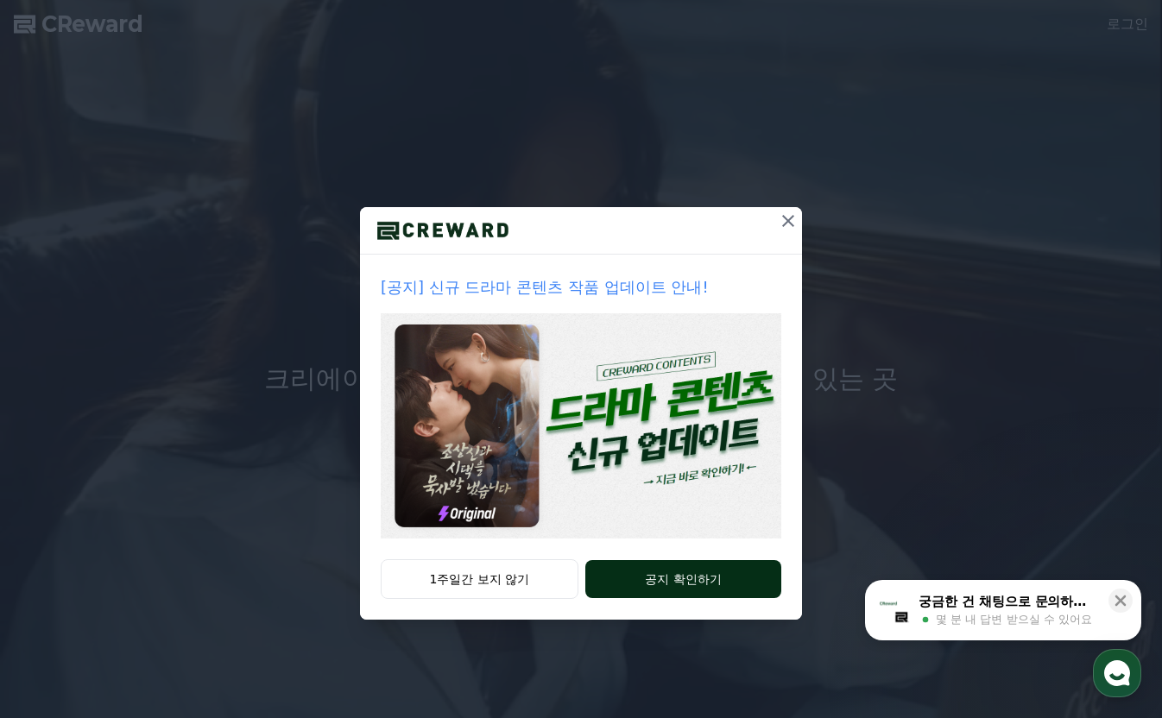
click at [620, 575] on button "공지 확인하기" at bounding box center [683, 579] width 196 height 38
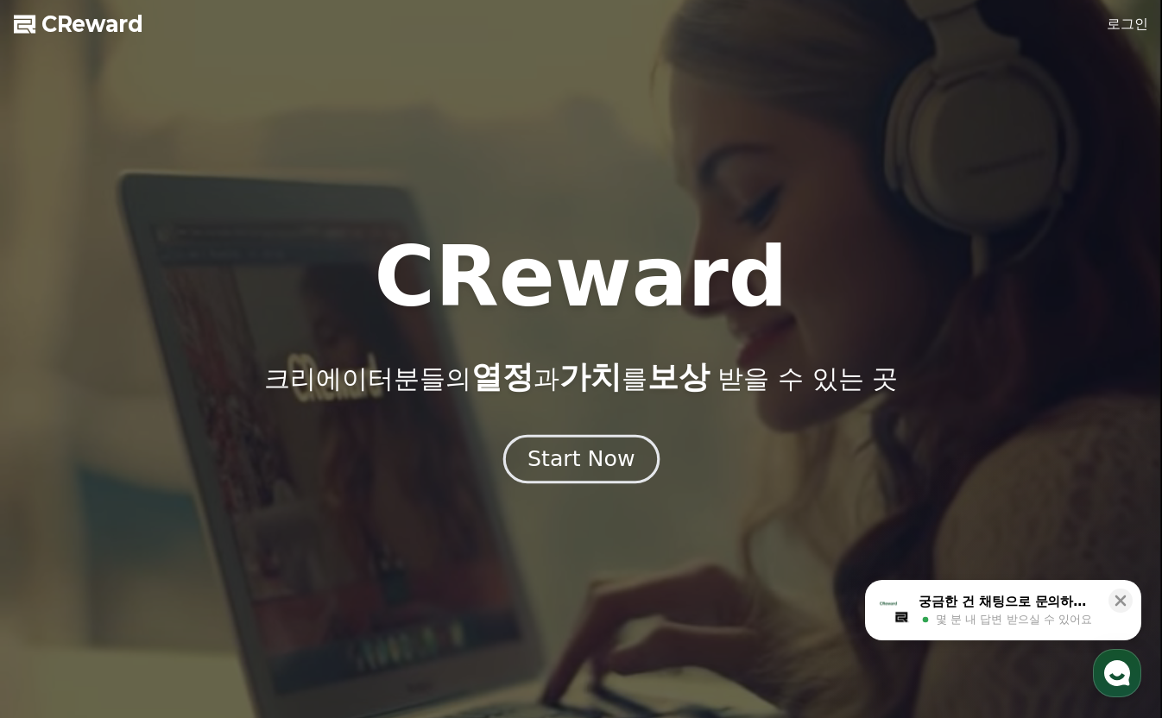
click at [603, 450] on div "Start Now" at bounding box center [580, 459] width 107 height 29
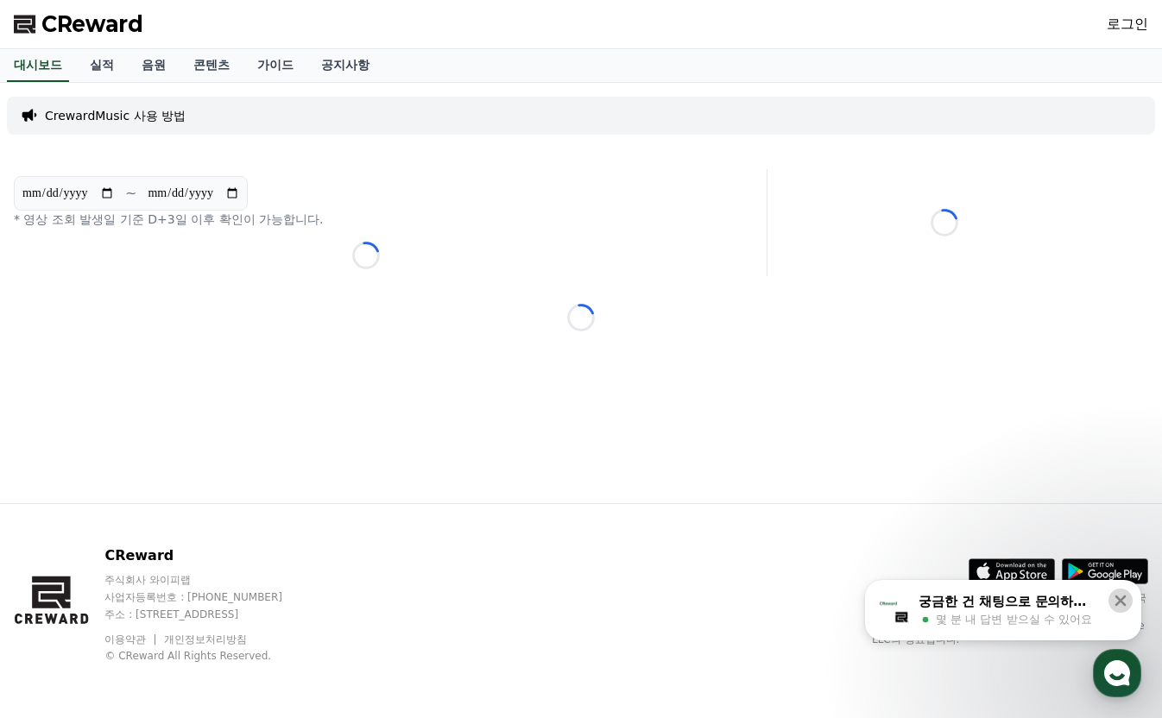
click at [1119, 604] on icon at bounding box center [1120, 600] width 17 height 17
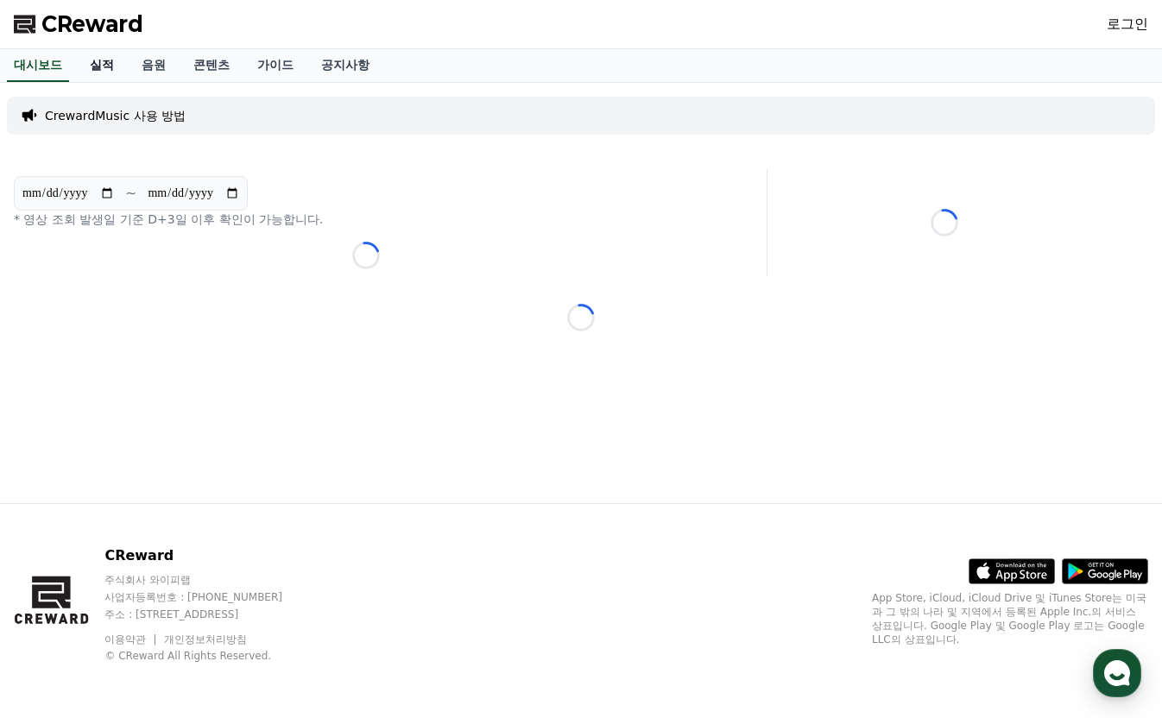
click at [97, 63] on link "실적" at bounding box center [102, 65] width 52 height 33
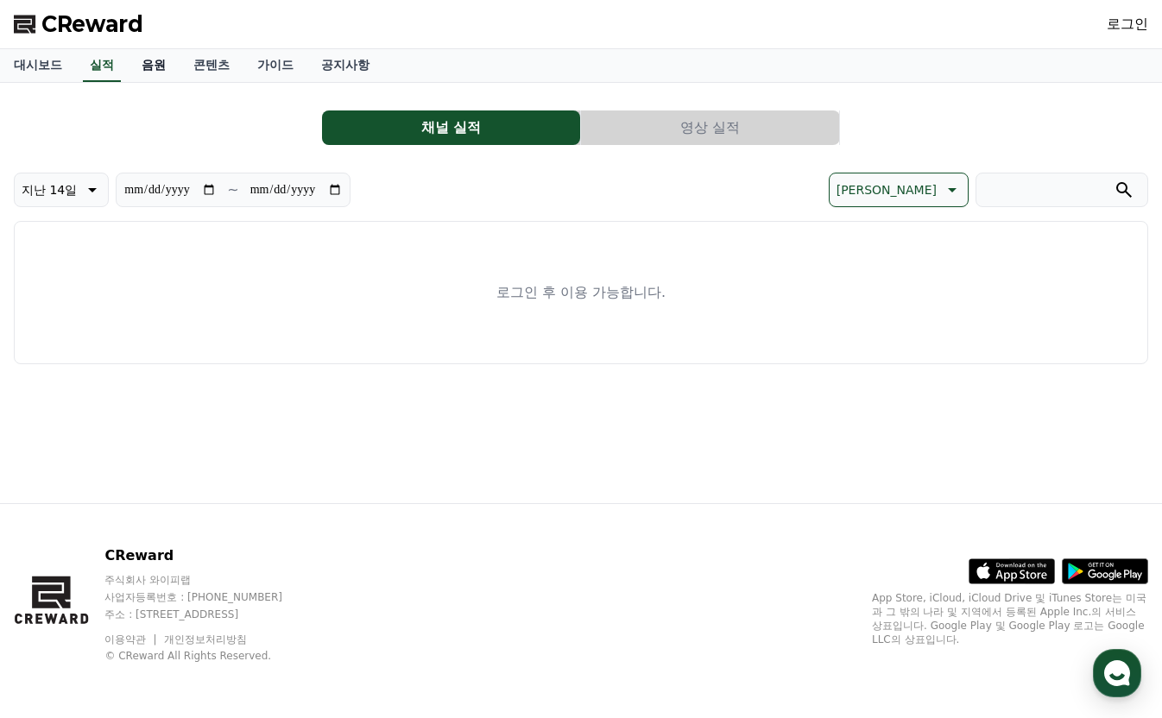
click at [149, 63] on link "음원" at bounding box center [154, 65] width 52 height 33
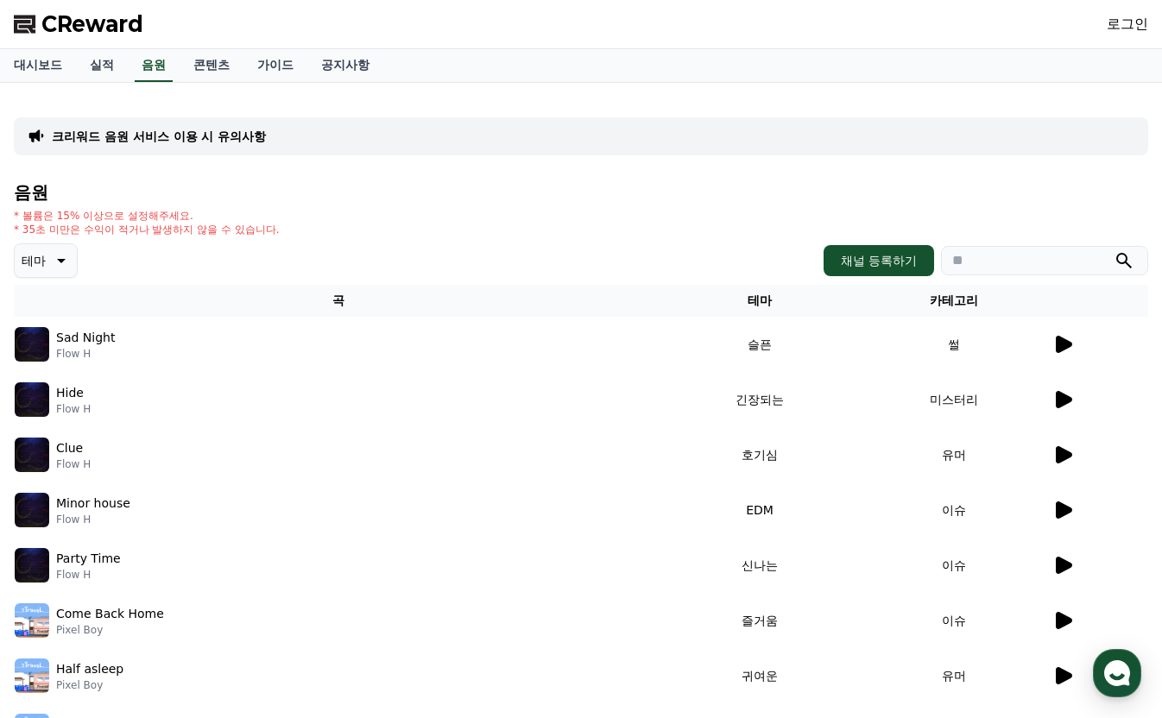
click at [49, 262] on icon at bounding box center [59, 260] width 21 height 21
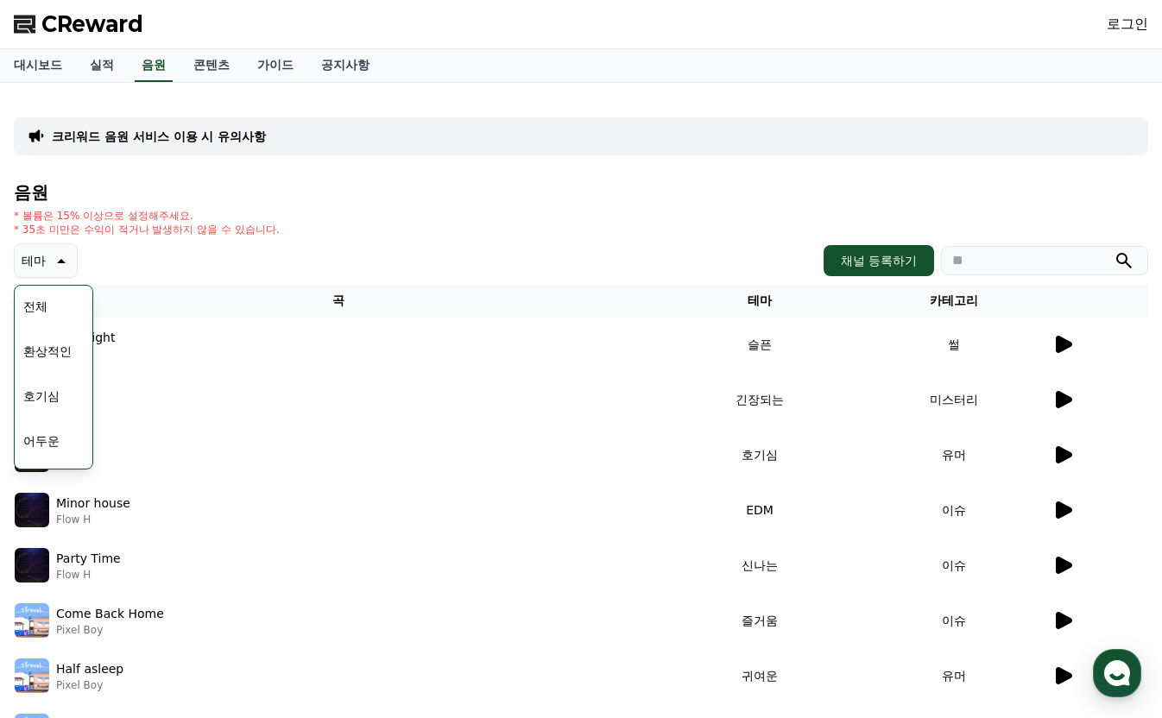
click at [47, 312] on button "전체" at bounding box center [35, 306] width 38 height 38
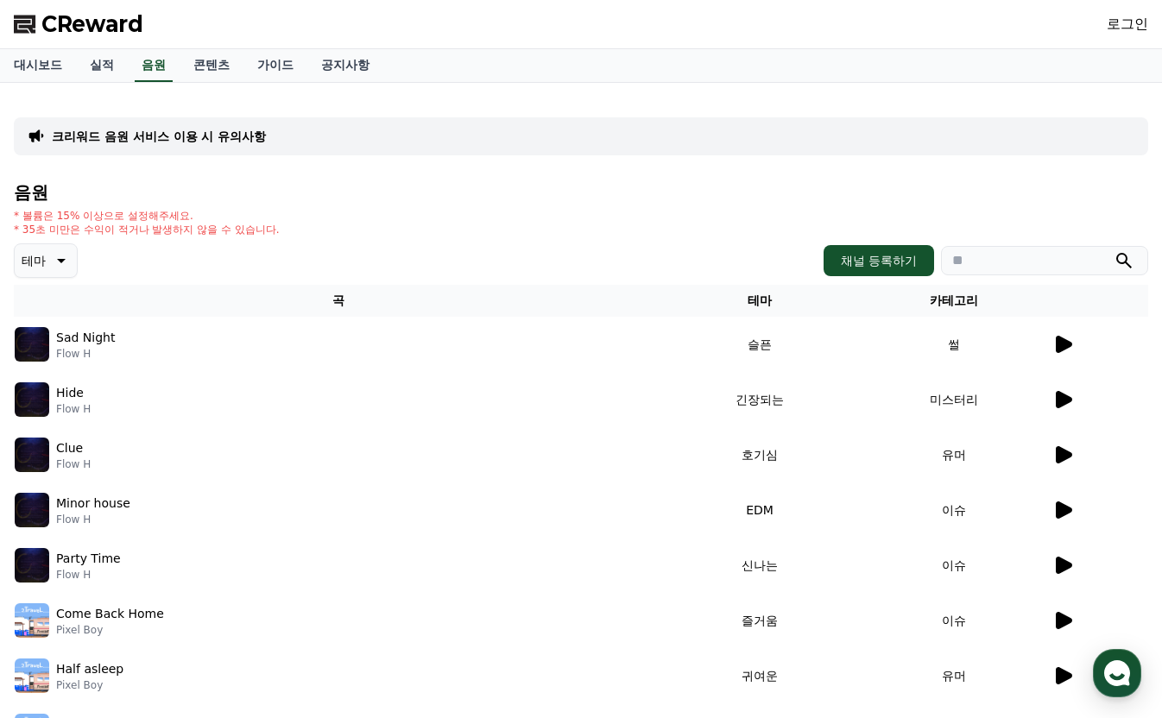
click at [45, 256] on p "테마" at bounding box center [34, 261] width 24 height 24
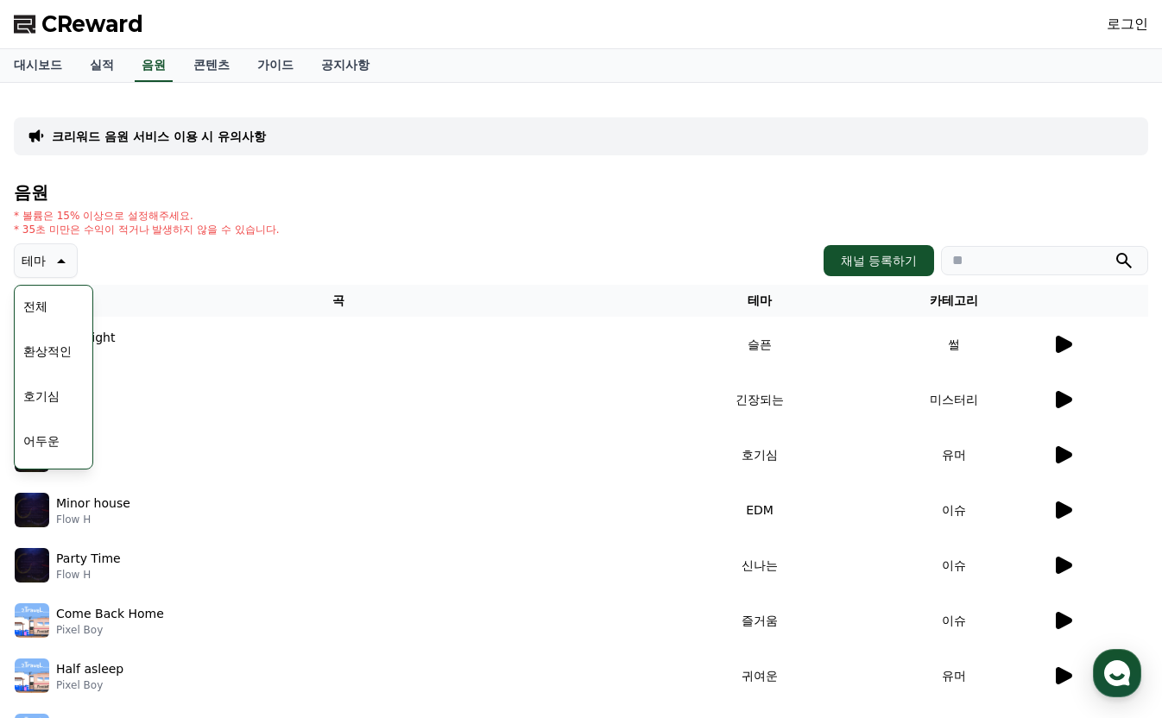
click at [47, 309] on button "전체" at bounding box center [35, 306] width 38 height 38
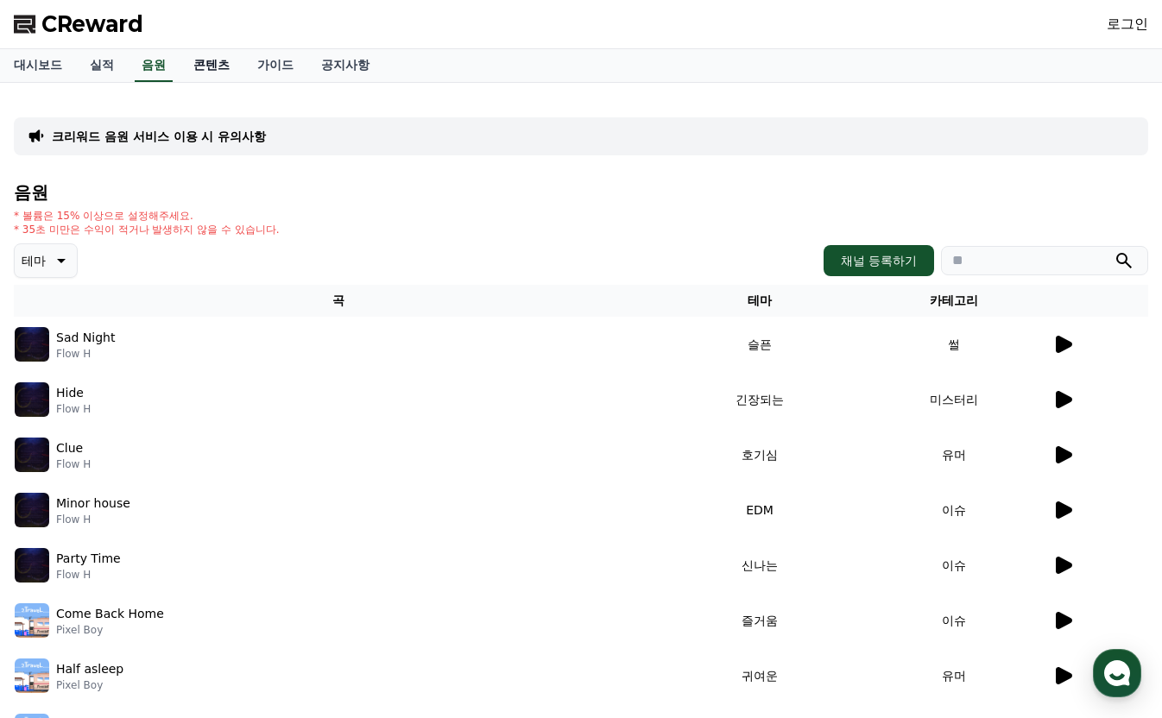
click at [211, 70] on link "콘텐츠" at bounding box center [212, 65] width 64 height 33
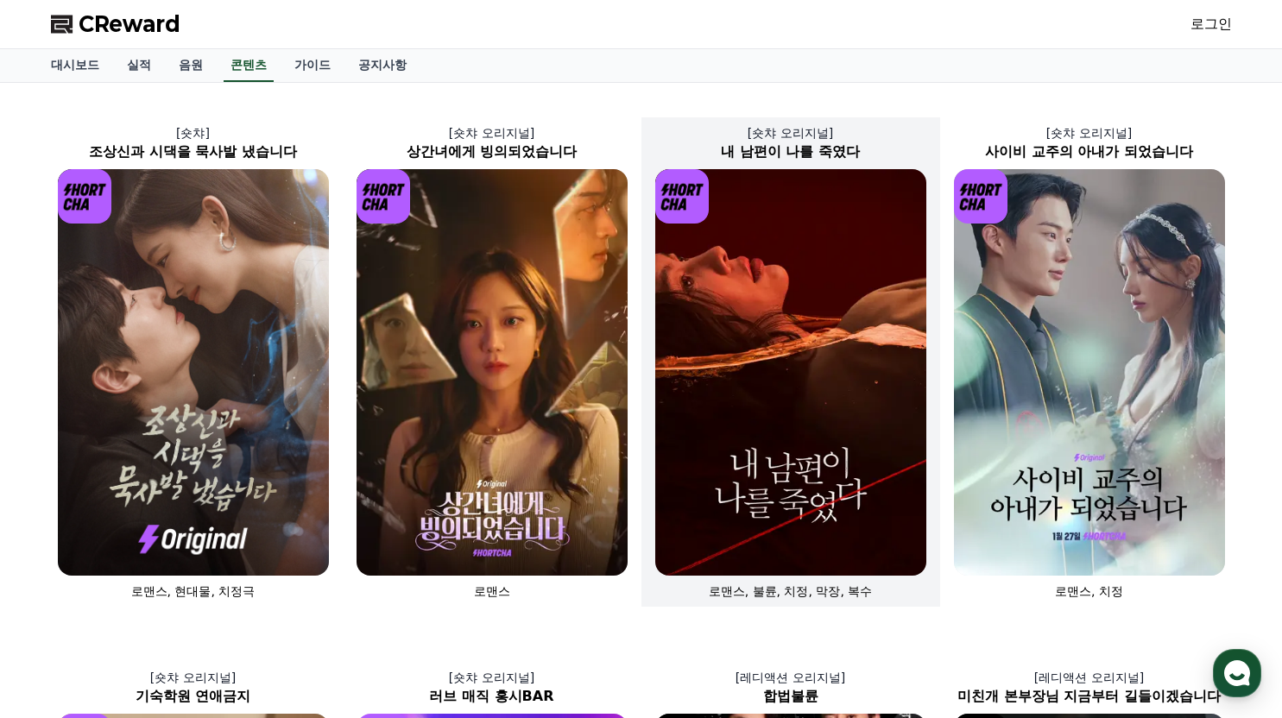
click at [818, 345] on img at bounding box center [790, 372] width 271 height 407
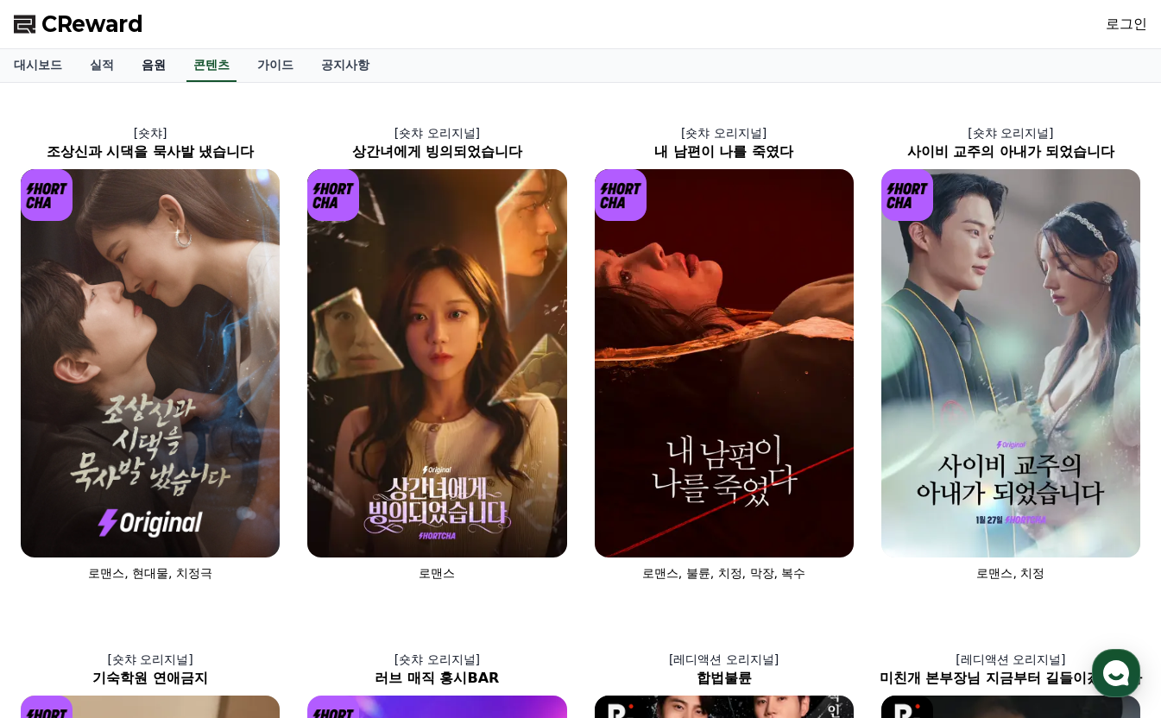
click at [148, 61] on link "음원" at bounding box center [154, 65] width 52 height 33
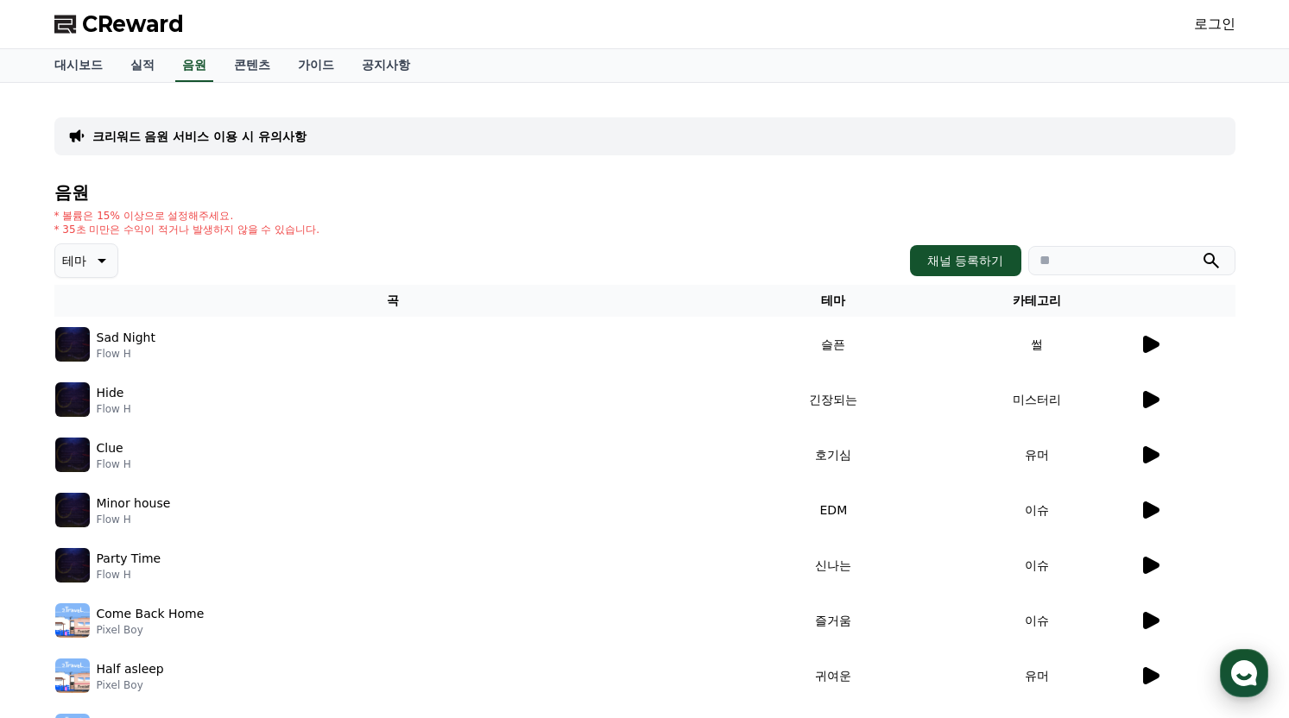
click at [1161, 671] on use "button" at bounding box center [1244, 673] width 26 height 26
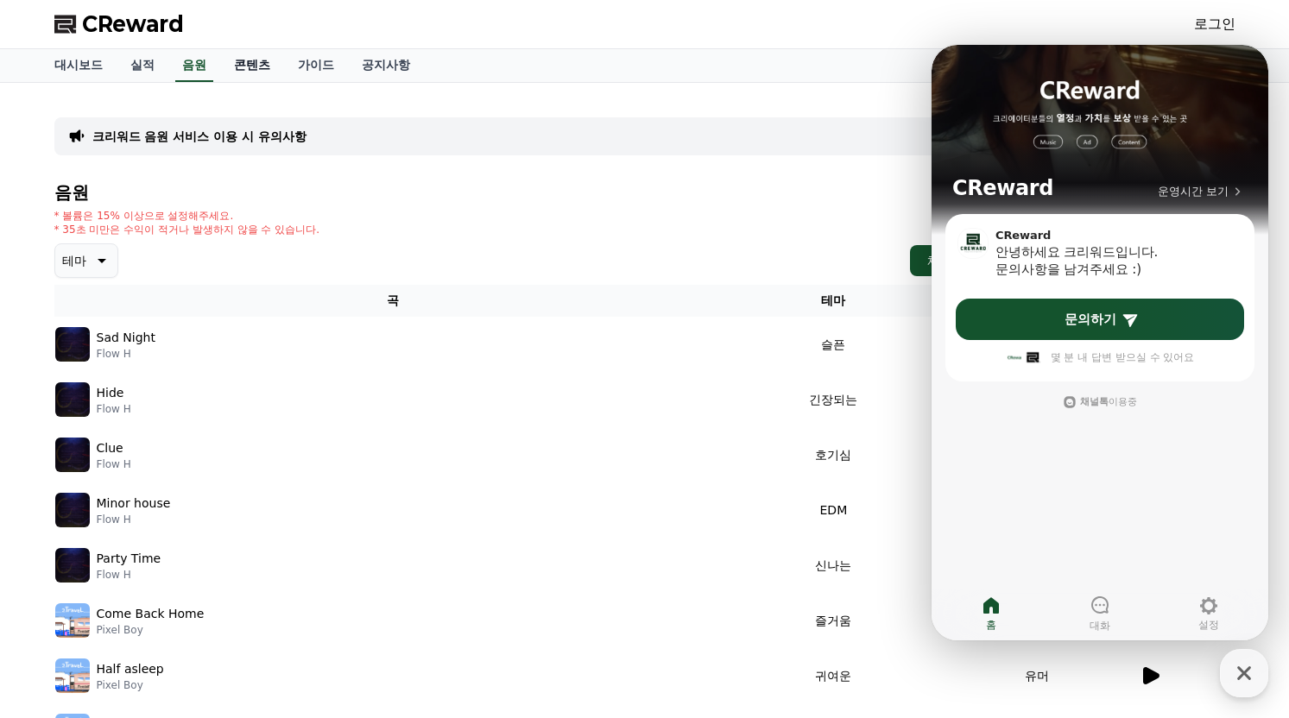
click at [254, 73] on link "콘텐츠" at bounding box center [252, 65] width 64 height 33
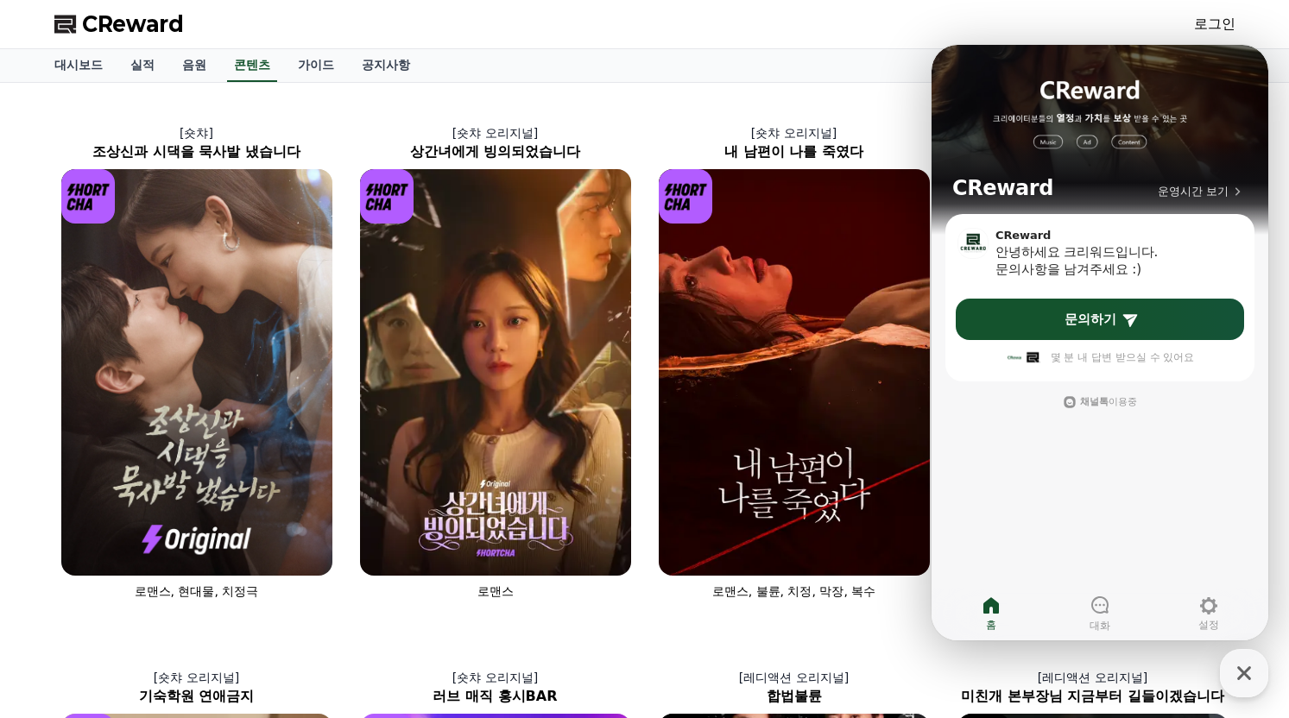
click at [895, 71] on div "대시보드 실적 음원 콘텐츠 가이드 공지사항" at bounding box center [645, 65] width 1209 height 33
drag, startPoint x: 889, startPoint y: 95, endPoint x: 898, endPoint y: 102, distance: 11.1
drag, startPoint x: 900, startPoint y: 652, endPoint x: 918, endPoint y: 649, distance: 17.5
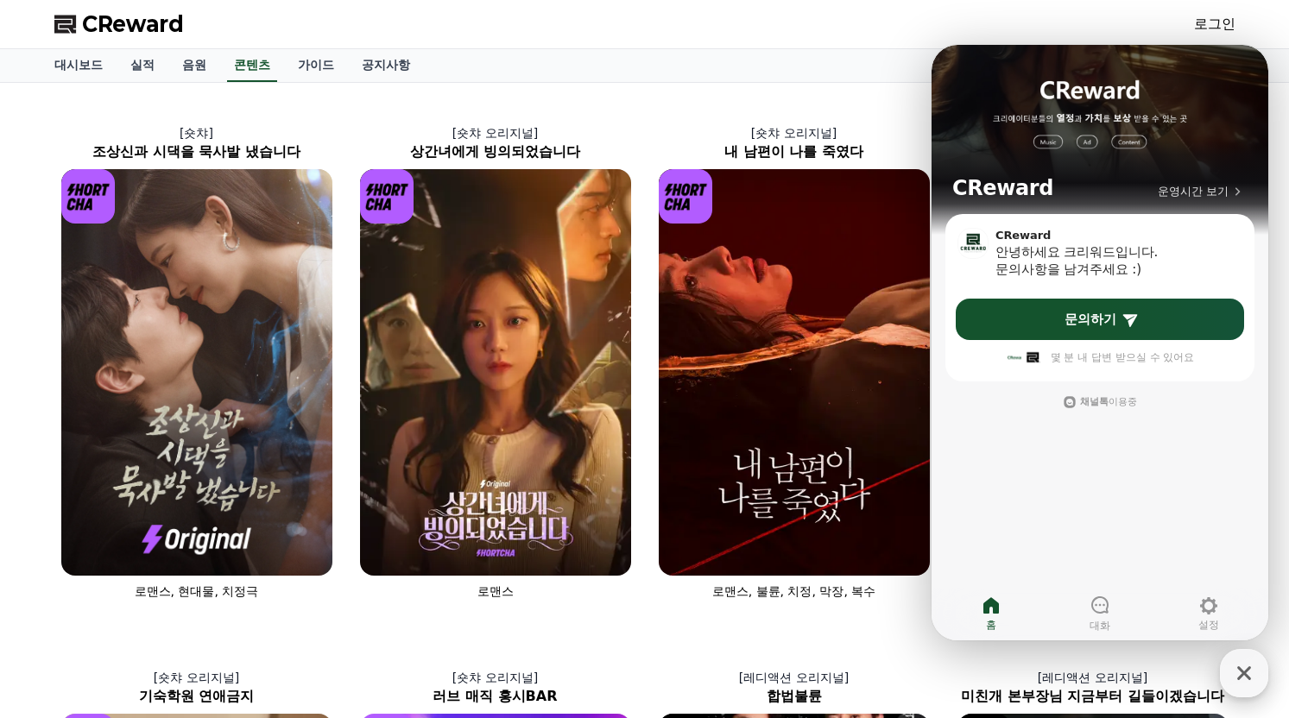
drag, startPoint x: 1247, startPoint y: 678, endPoint x: 1250, endPoint y: 651, distance: 27.7
click at [1161, 676] on icon "button" at bounding box center [1244, 673] width 14 height 14
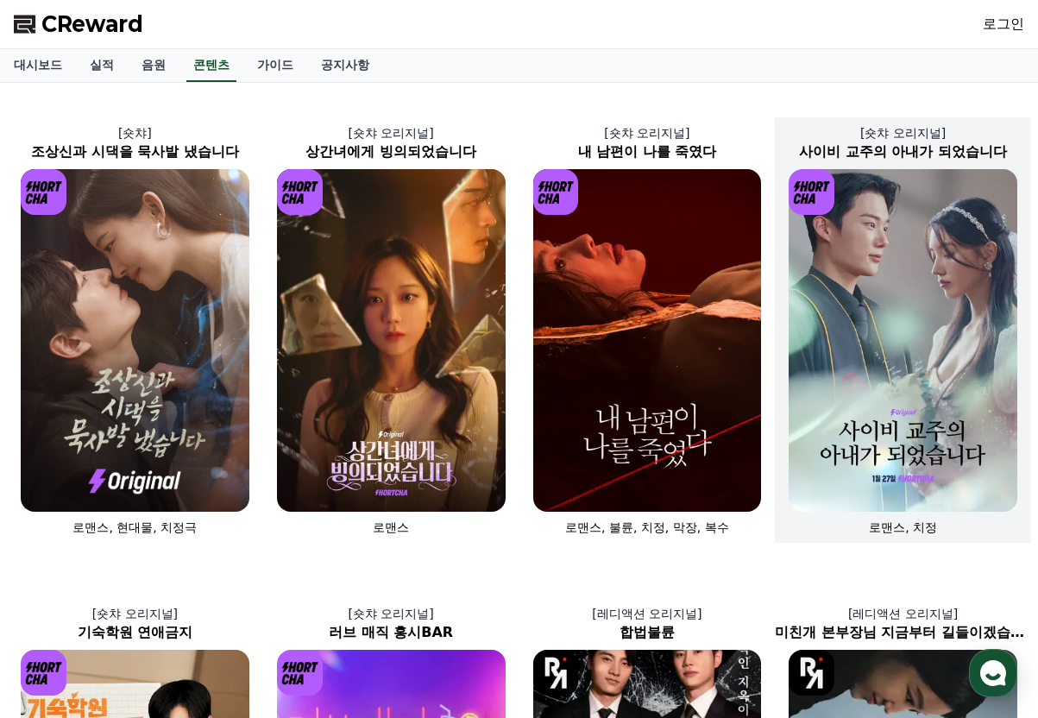
click at [939, 282] on img at bounding box center [903, 340] width 229 height 343
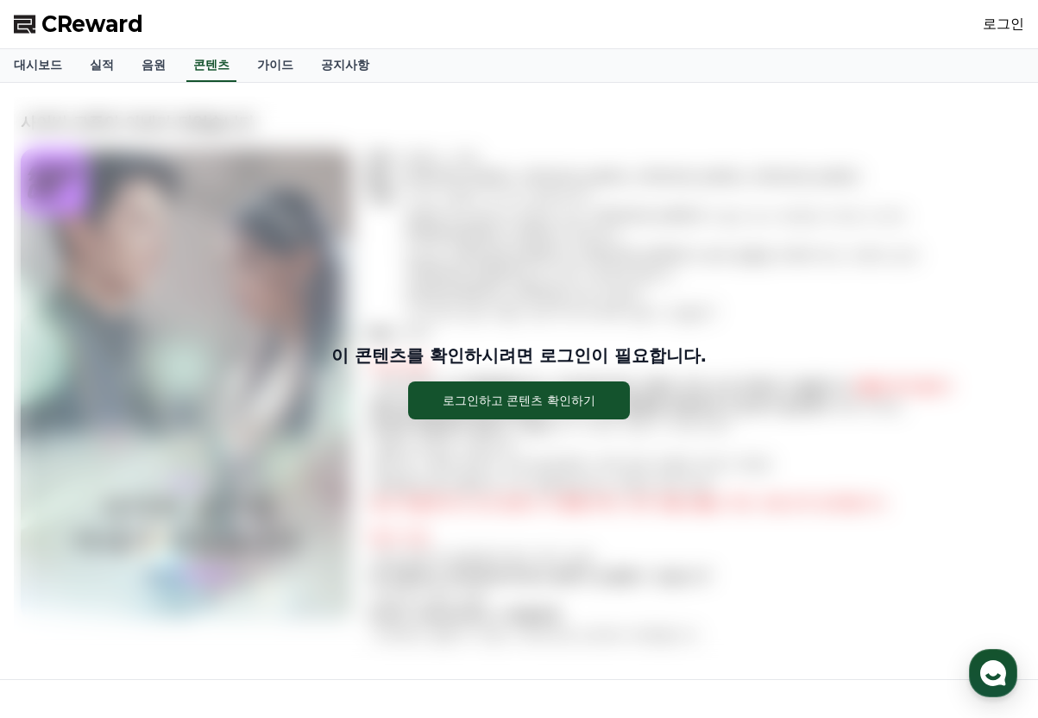
click at [110, 27] on span "CReward" at bounding box center [92, 24] width 102 height 28
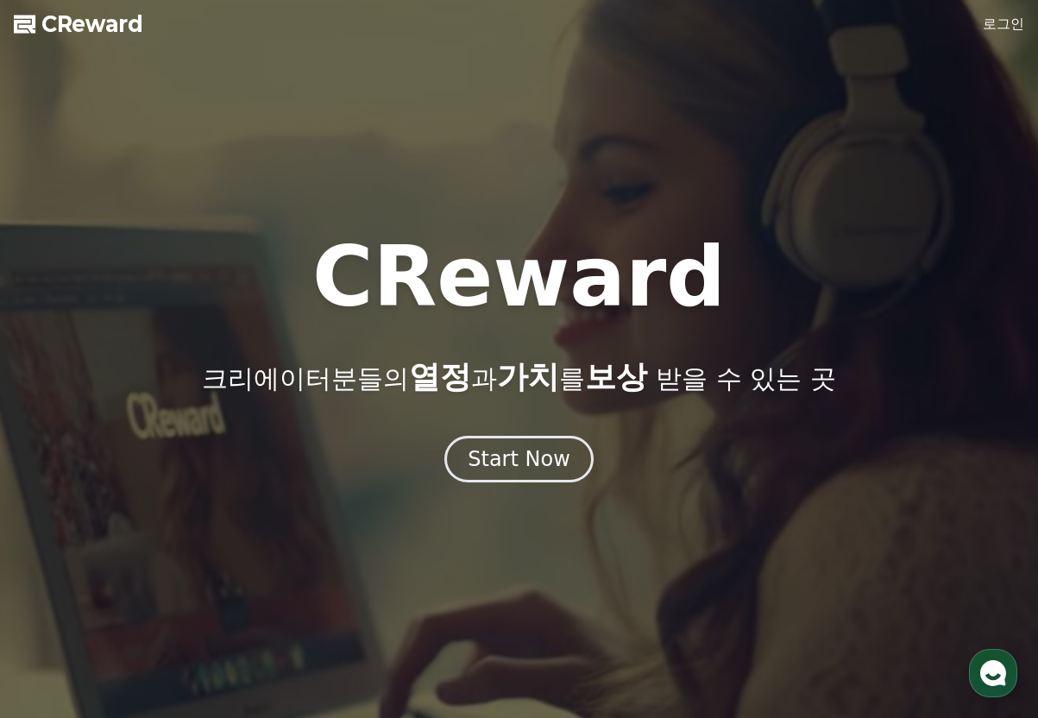
click at [53, 26] on span "CReward" at bounding box center [92, 24] width 102 height 28
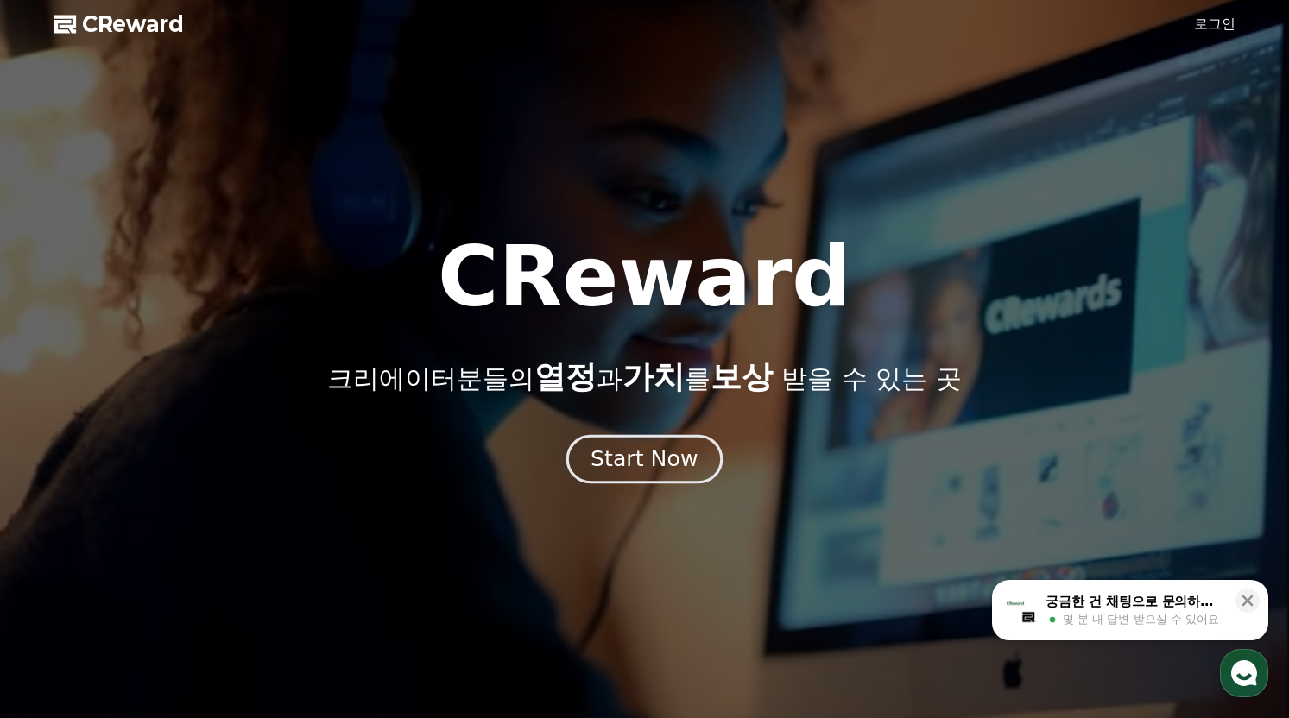
click at [635, 457] on div "Start Now" at bounding box center [643, 459] width 107 height 29
